Goal: Find specific fact: Find specific fact

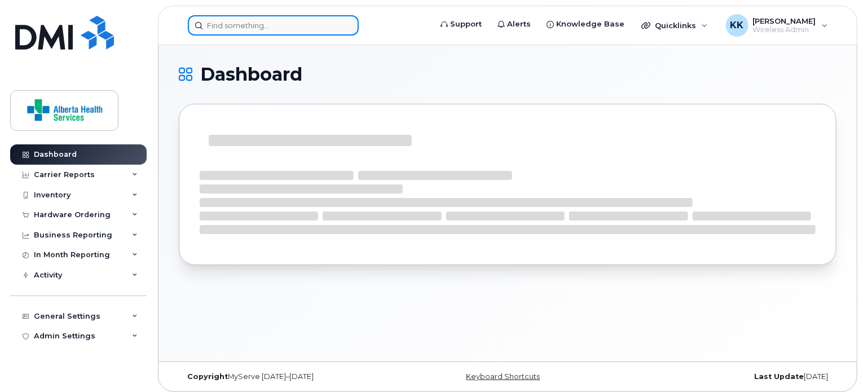
click at [307, 25] on input at bounding box center [273, 25] width 171 height 20
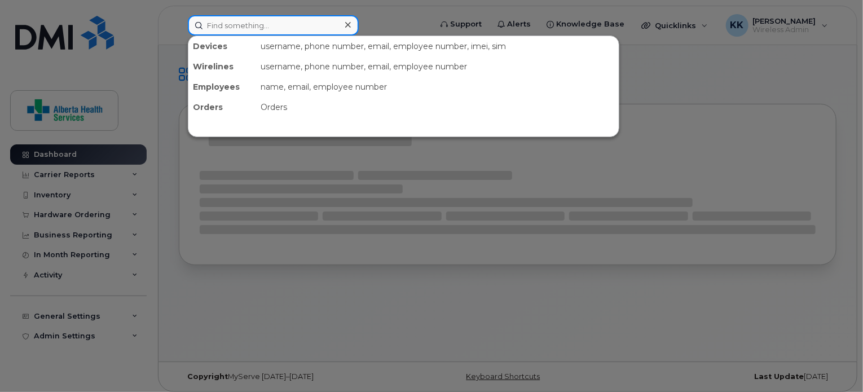
paste input "4036609314"
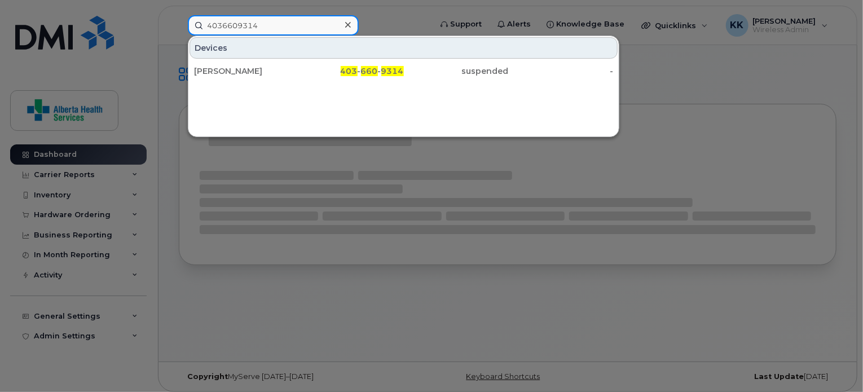
type input "4036609314"
click at [309, 58] on div "Devices Glenda Schultz 403 - 660 - 9314 suspended -" at bounding box center [403, 59] width 430 height 46
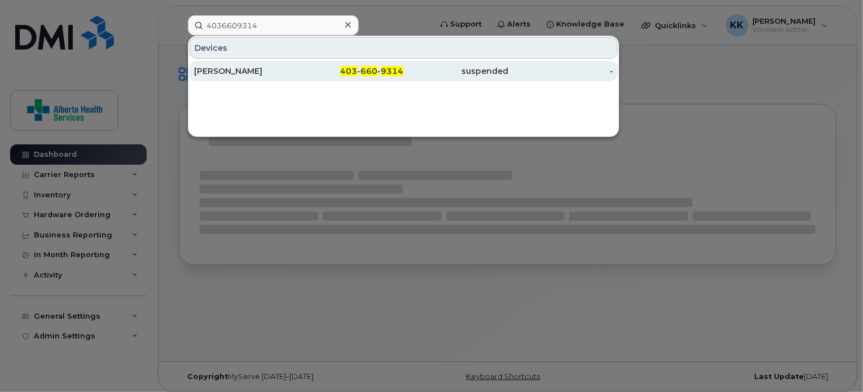
click at [311, 73] on div "403 - 660 - 9314" at bounding box center [351, 70] width 105 height 11
